Goal: Transaction & Acquisition: Purchase product/service

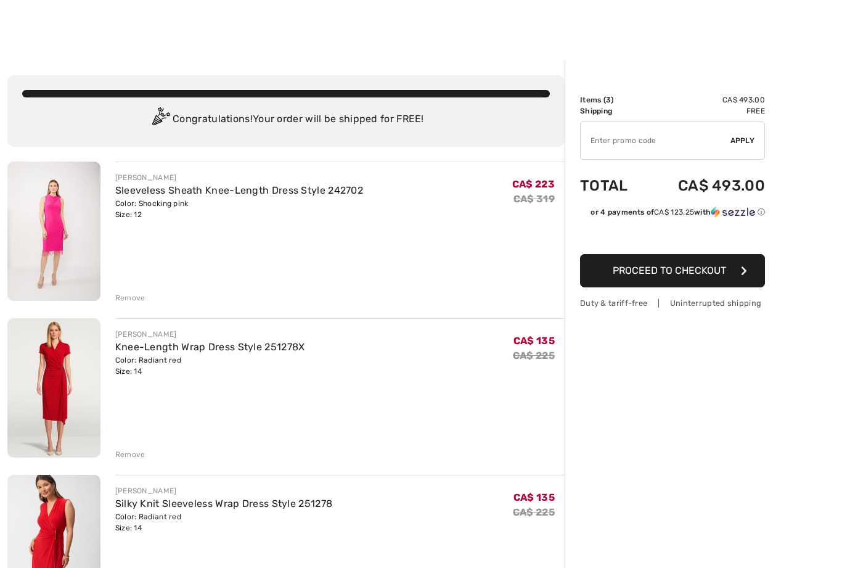
scroll to position [120, 0]
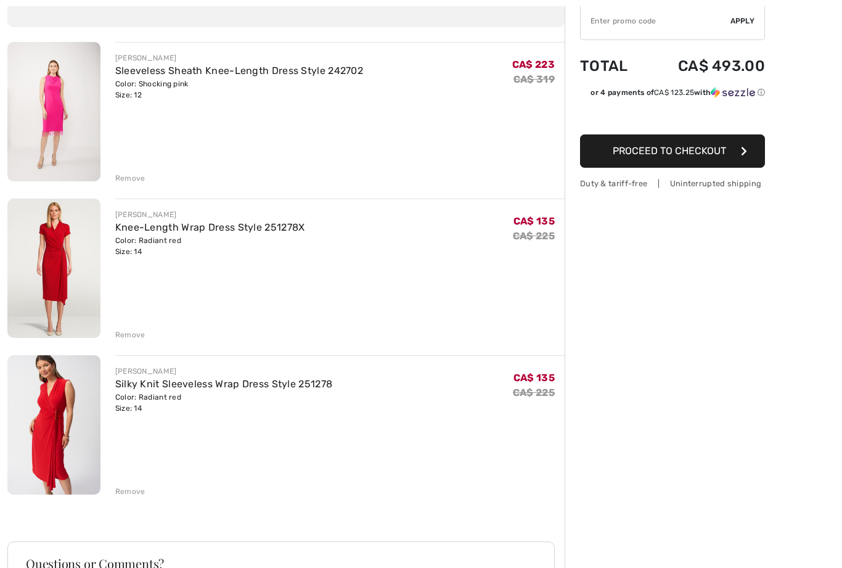
click at [76, 289] on img at bounding box center [53, 268] width 93 height 139
click at [71, 269] on img at bounding box center [53, 268] width 93 height 139
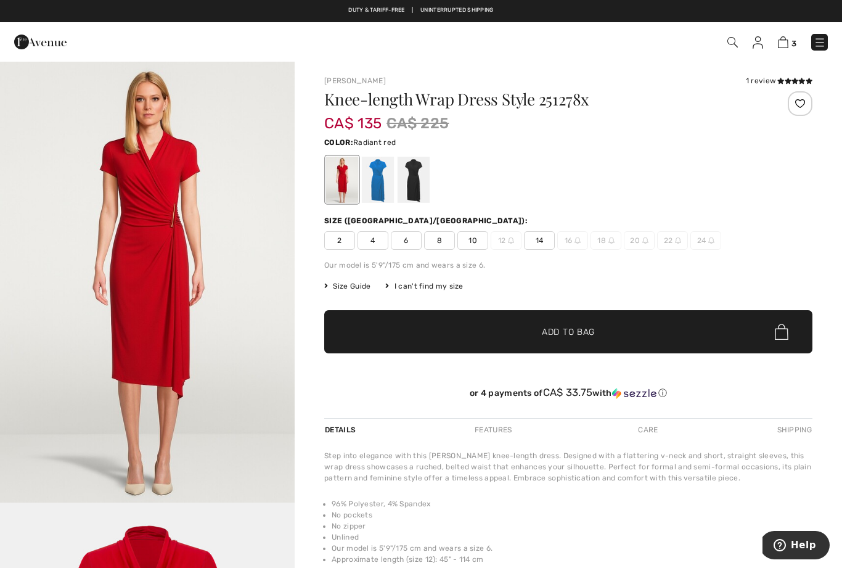
click at [785, 41] on img at bounding box center [783, 42] width 10 height 12
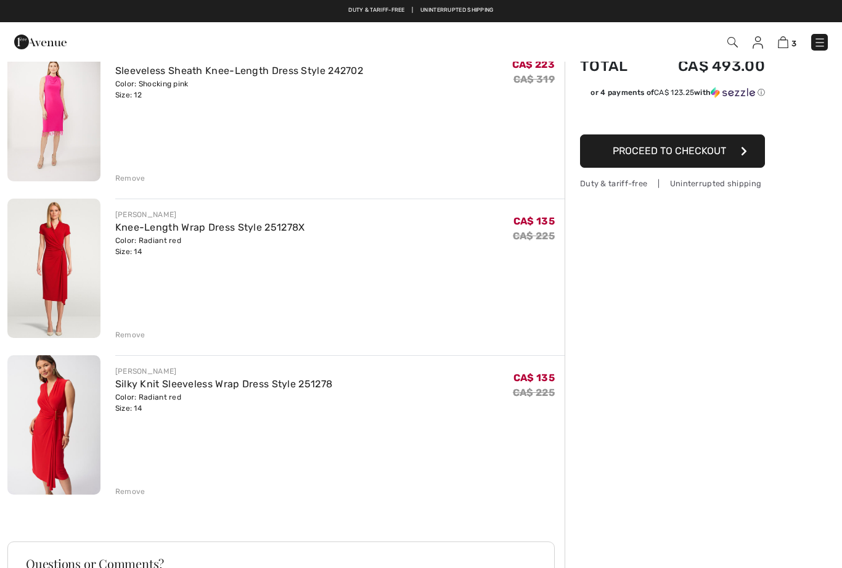
scroll to position [120, 0]
click at [248, 396] on div "Color: Radiant red Size: 14" at bounding box center [224, 403] width 218 height 22
click at [231, 382] on link "Silky Knit Sleeveless Wrap Dress Style 251278" at bounding box center [224, 384] width 218 height 12
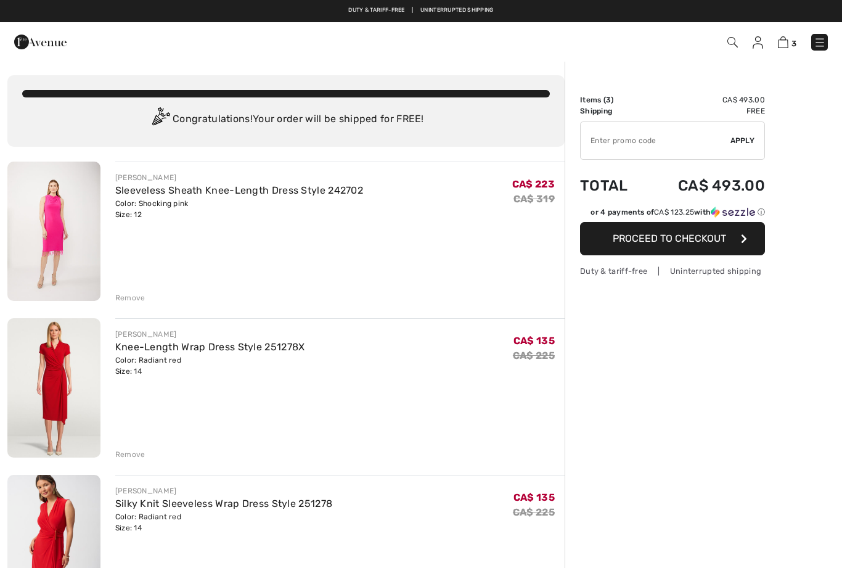
scroll to position [120, 0]
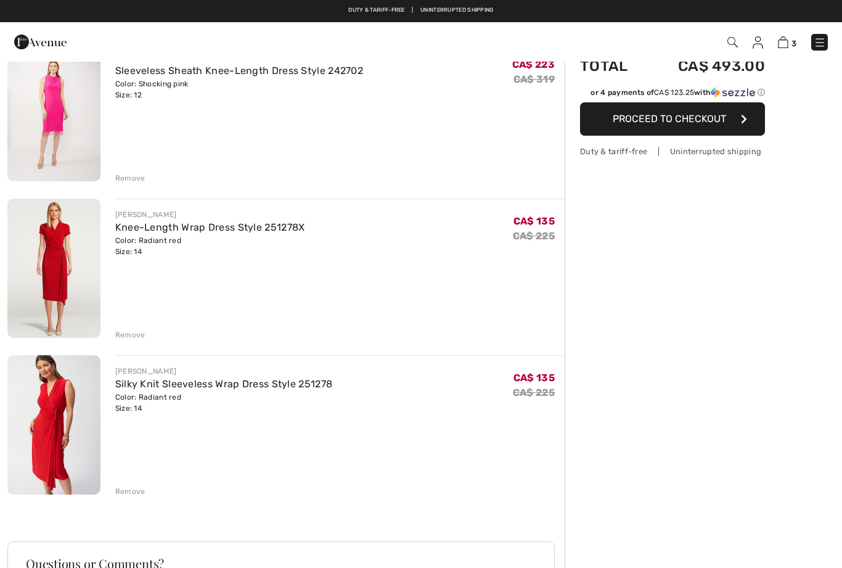
click at [67, 106] on img at bounding box center [53, 111] width 93 height 139
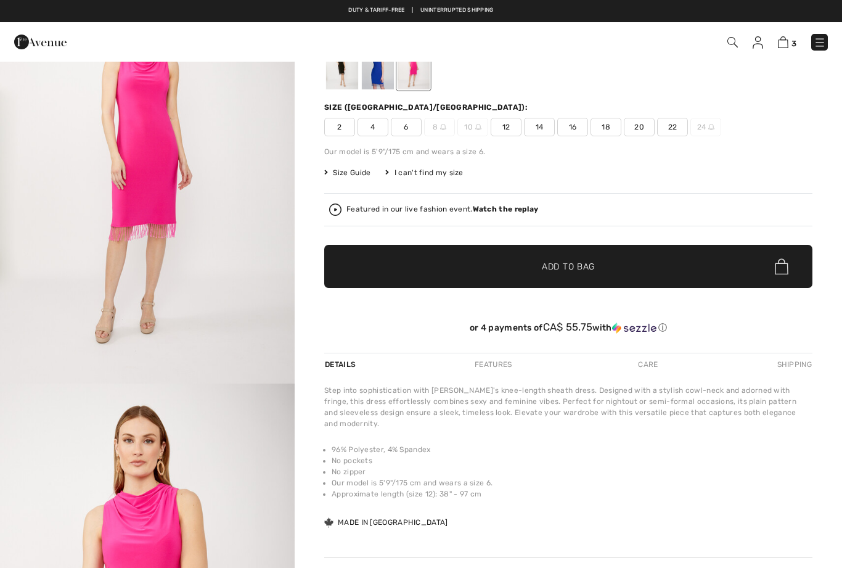
checkbox input "true"
click at [380, 78] on div at bounding box center [378, 66] width 32 height 46
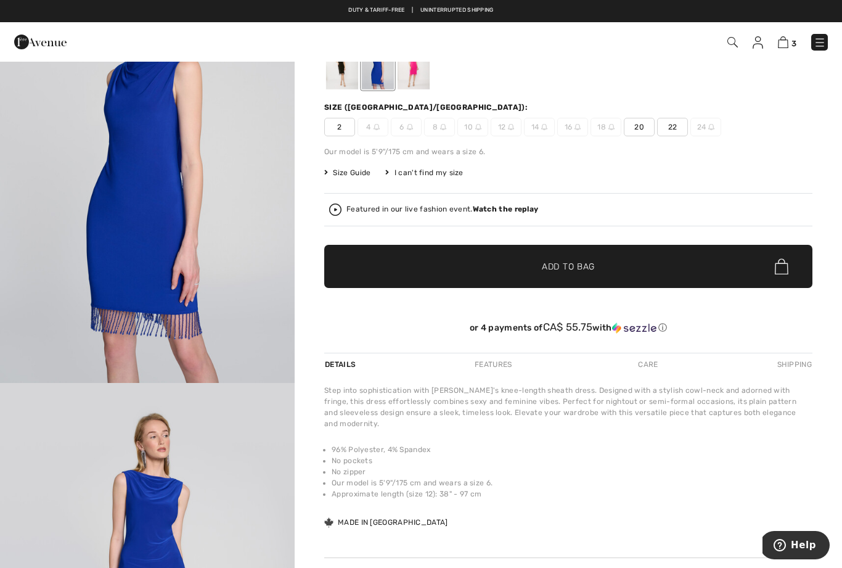
click at [343, 76] on div at bounding box center [342, 66] width 32 height 46
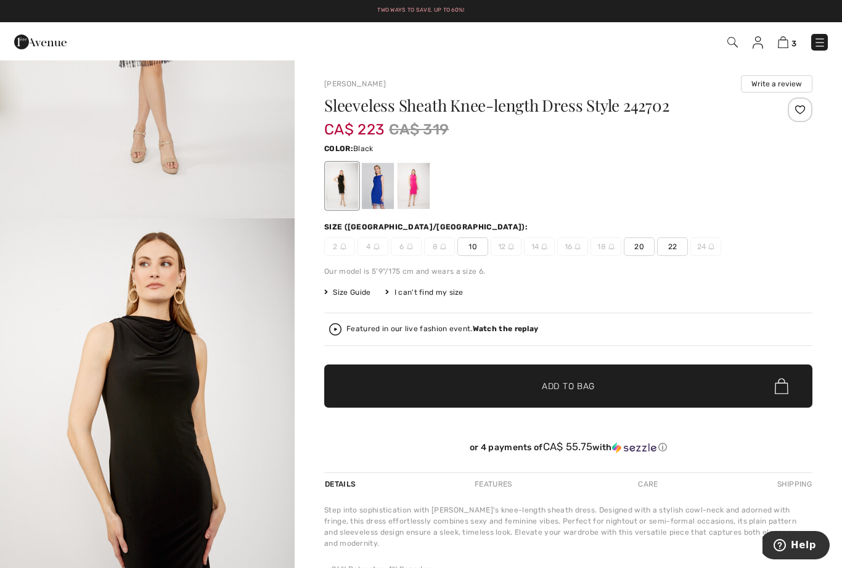
scroll to position [284, 0]
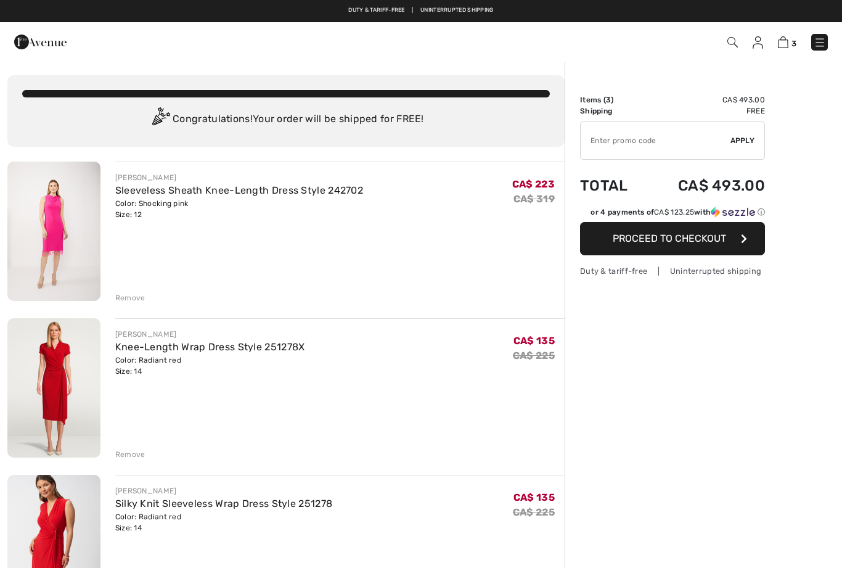
checkbox input "true"
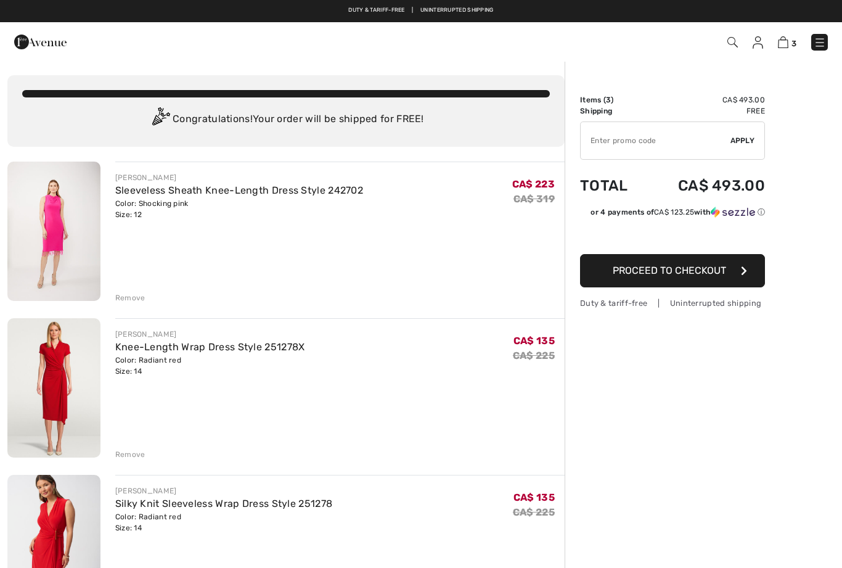
click at [347, 191] on link "Sleeveless Sheath Knee-Length Dress Style 242702" at bounding box center [239, 190] width 248 height 12
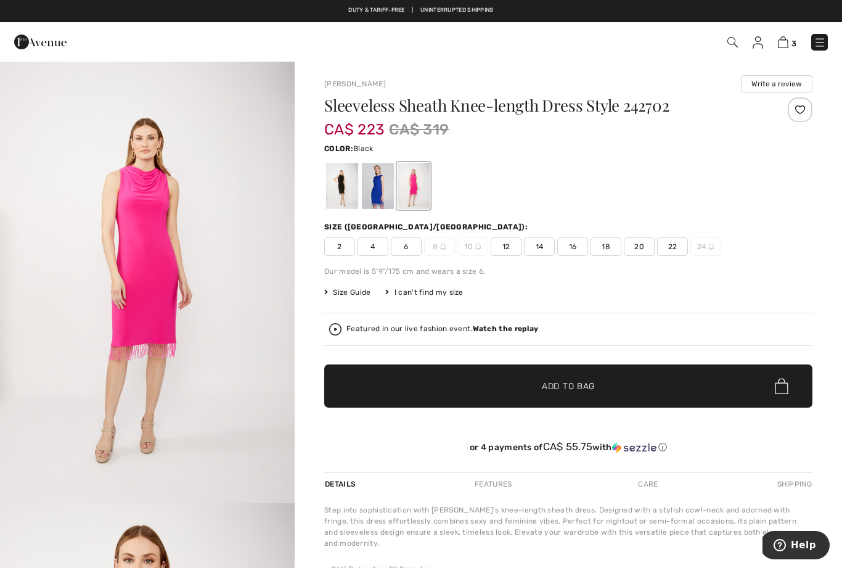
click at [345, 185] on div at bounding box center [342, 186] width 32 height 46
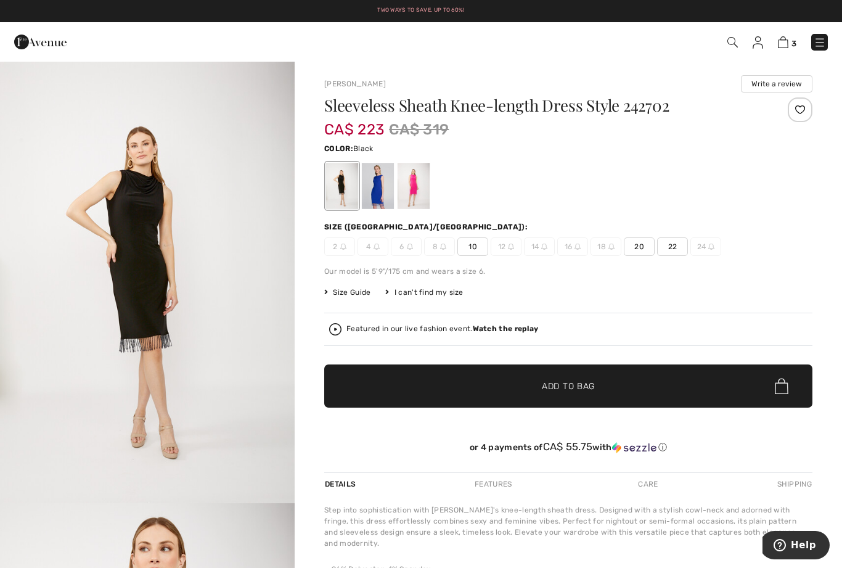
click at [387, 189] on div at bounding box center [378, 186] width 32 height 46
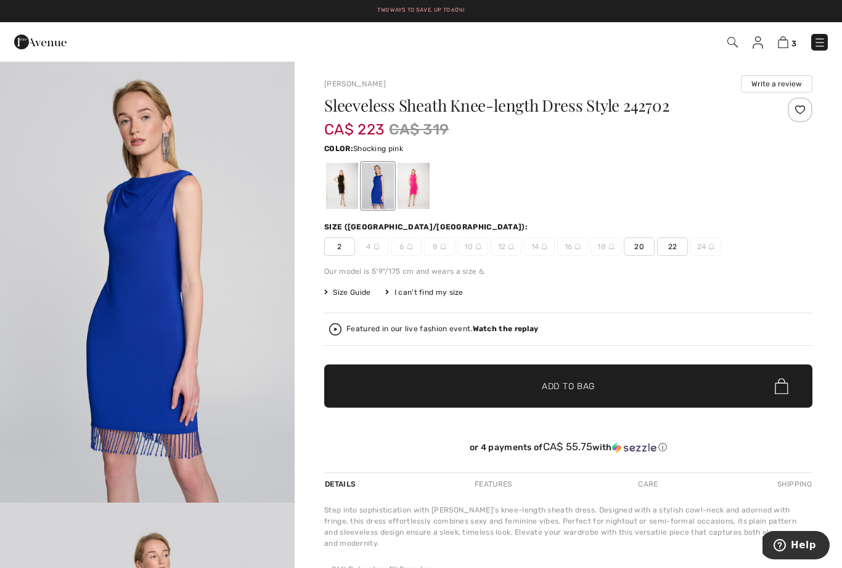
click at [422, 190] on div at bounding box center [414, 186] width 32 height 46
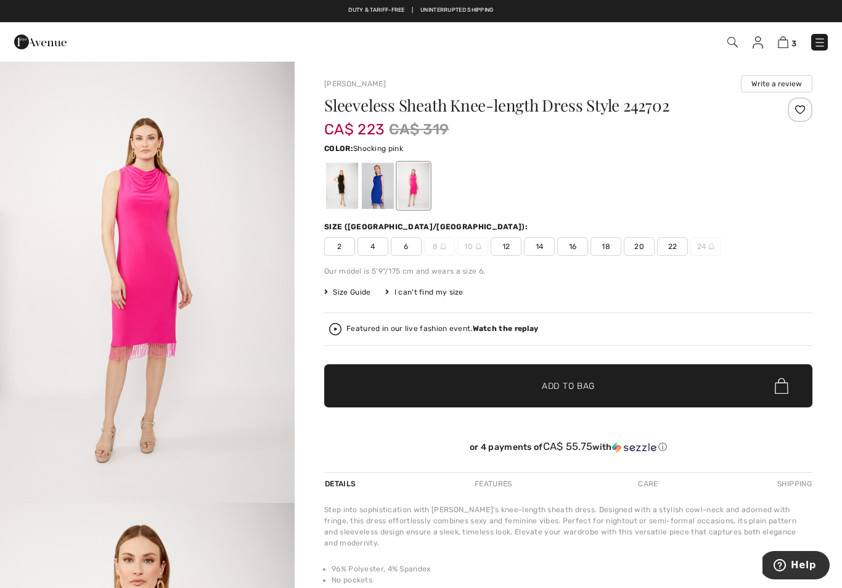
click at [10, 267] on img "1 / 6" at bounding box center [147, 281] width 295 height 443
